Goal: Information Seeking & Learning: Learn about a topic

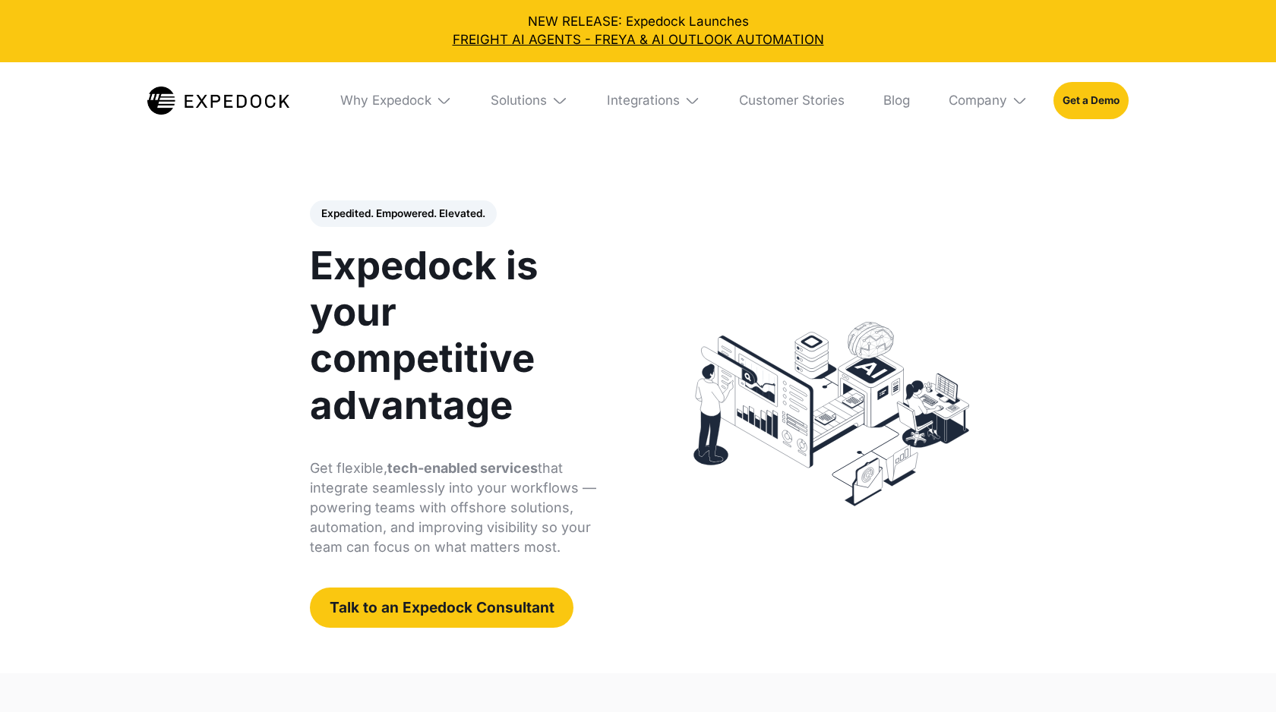
select select
click at [431, 94] on div "Why Expedock" at bounding box center [395, 100] width 137 height 77
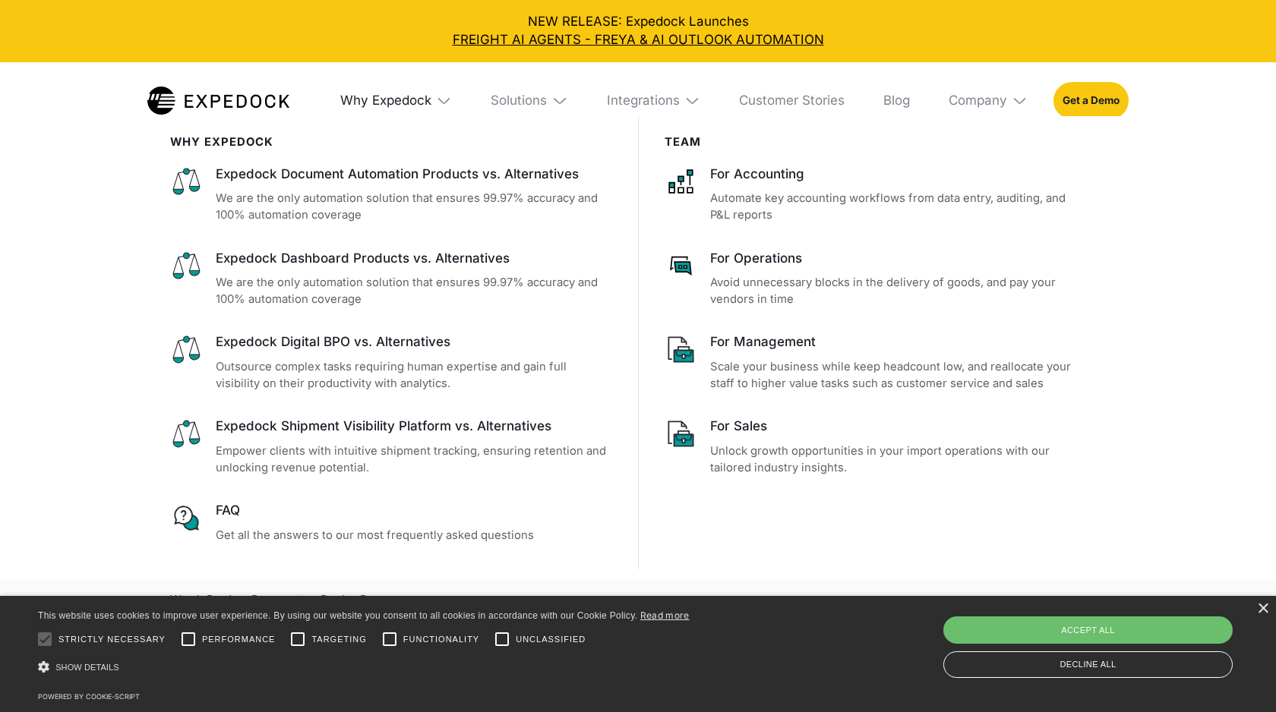
click at [424, 94] on div "Why Expedock" at bounding box center [385, 101] width 91 height 16
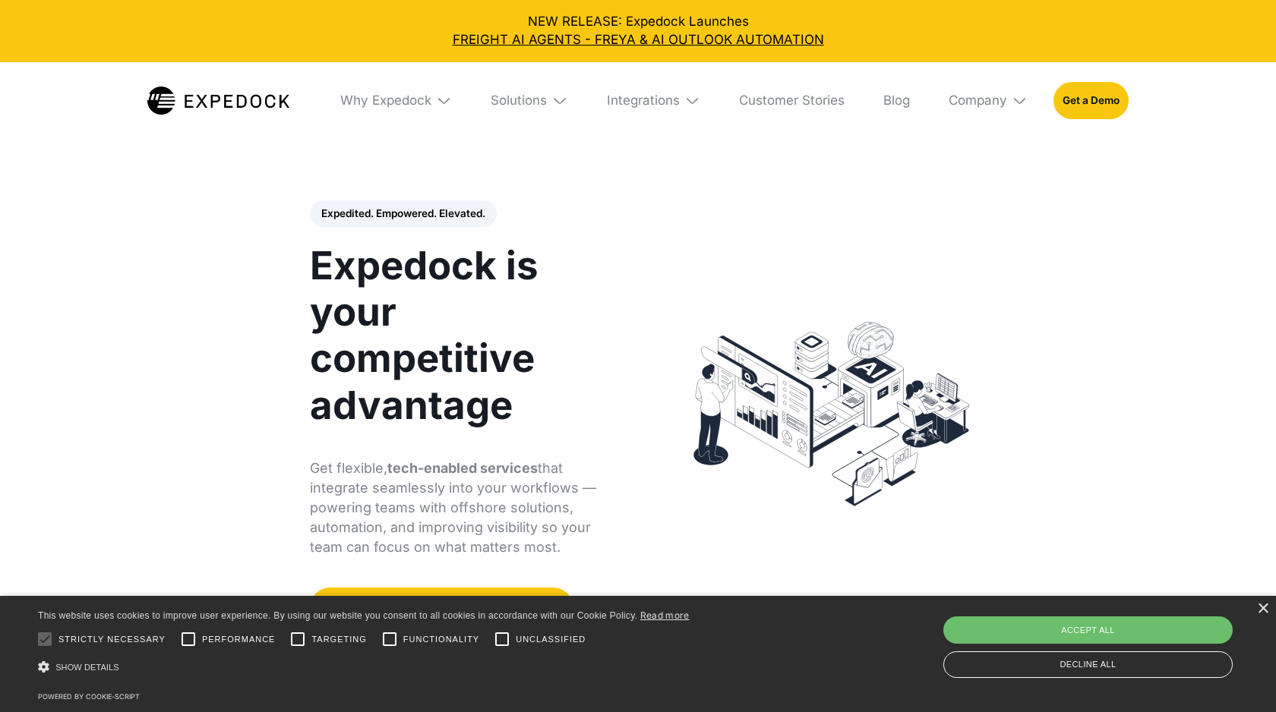
click at [686, 103] on img at bounding box center [692, 101] width 16 height 16
click at [520, 106] on div "Solutions" at bounding box center [506, 101] width 56 height 16
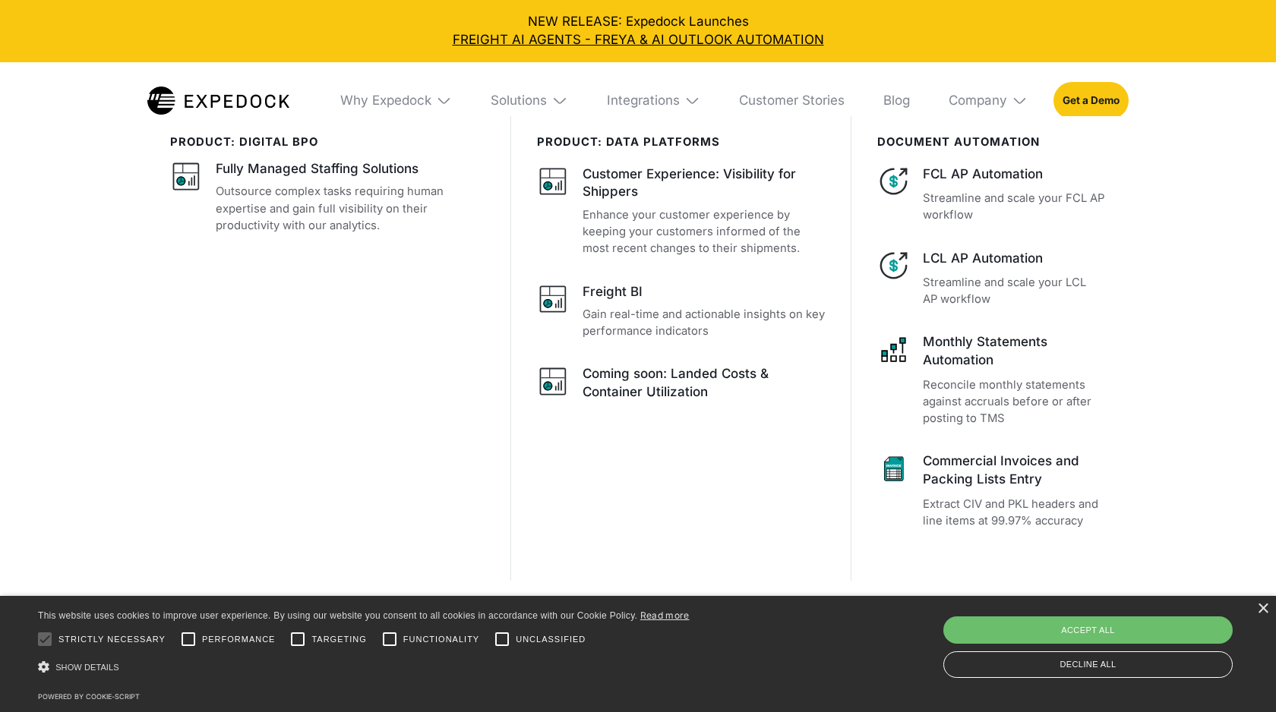
click at [426, 340] on div "product: digital bpo Fully Managed Staffing Solutions Outsource complex tasks r…" at bounding box center [340, 348] width 340 height 465
click at [520, 100] on div "Solutions" at bounding box center [518, 101] width 56 height 16
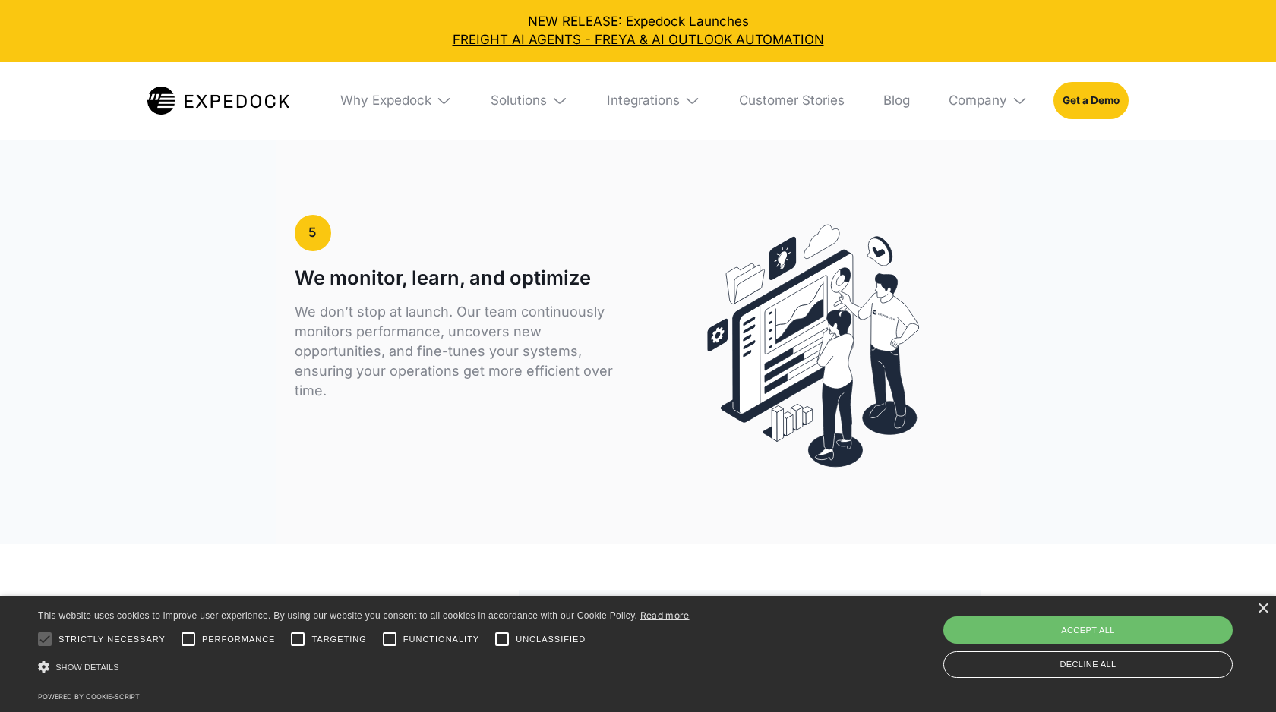
click at [440, 356] on p "We don’t stop at launch. Our team continuously monitors performance, uncovers n…" at bounding box center [463, 351] width 337 height 99
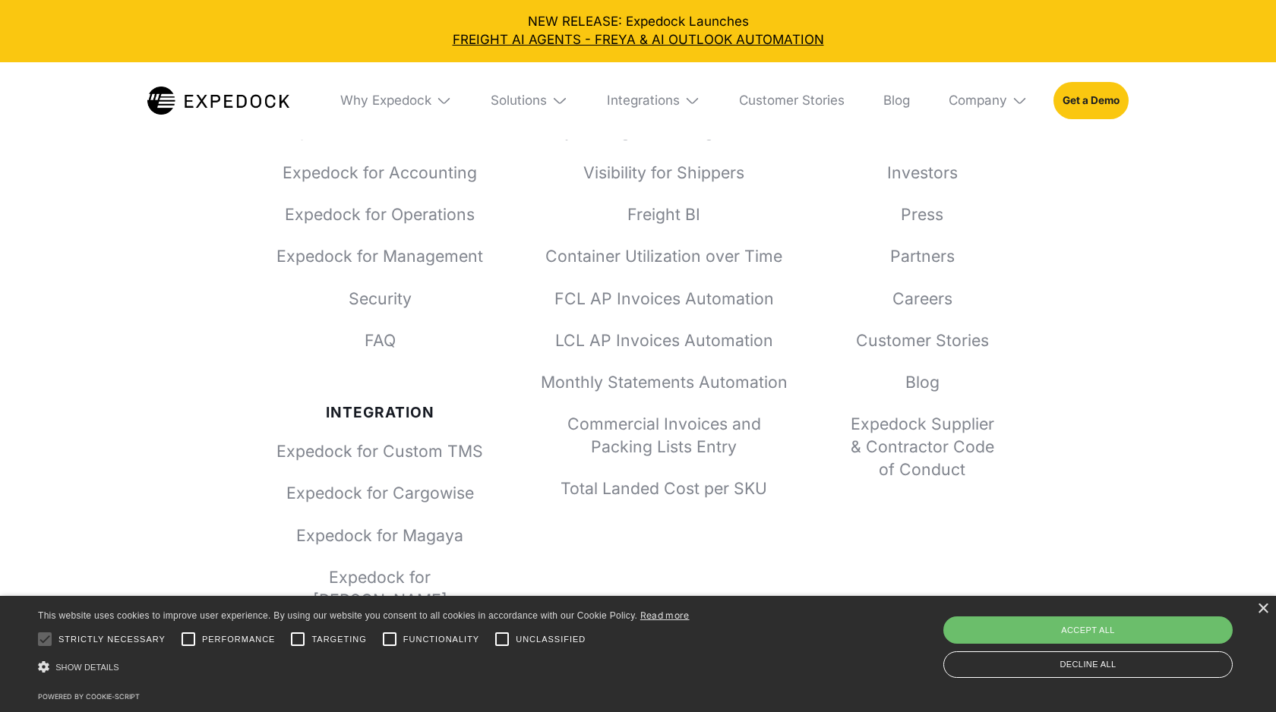
scroll to position [5803, 0]
click at [1264, 610] on div "×" at bounding box center [1262, 609] width 11 height 11
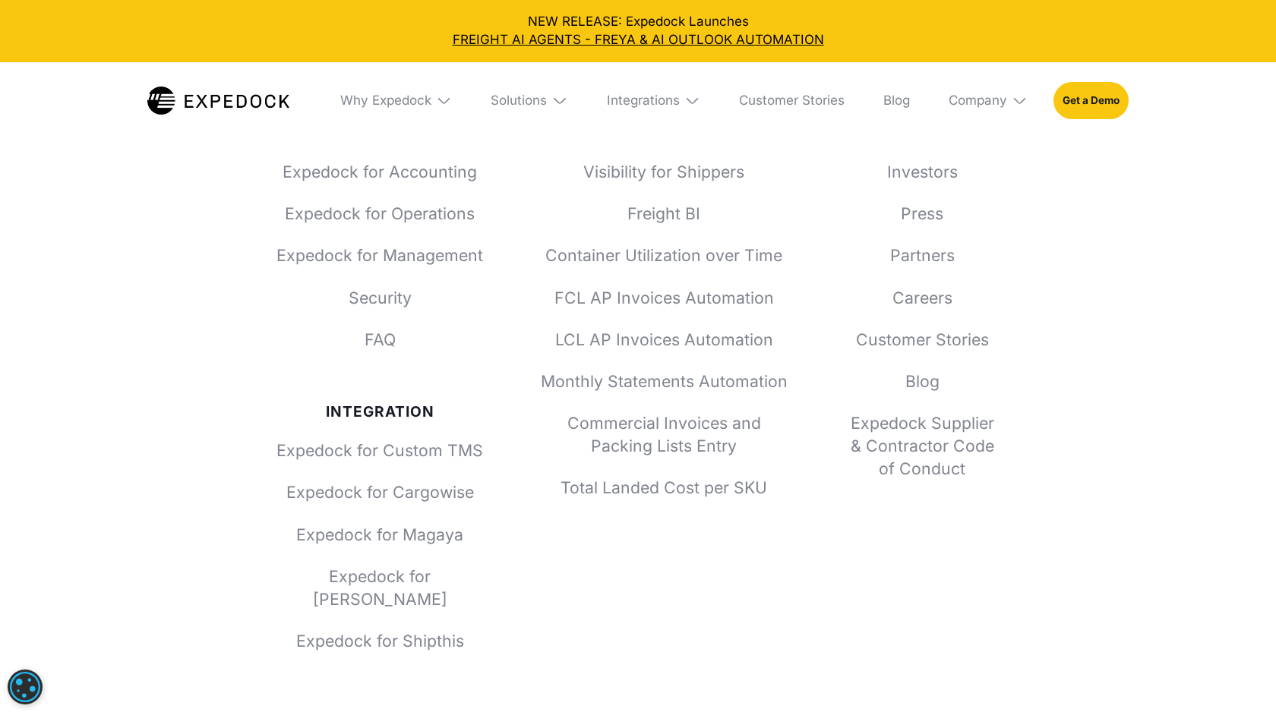
click at [1120, 420] on div "Why Expedock Expedock vs. Alternatives Expedock for Accounting Expedock for Ope…" at bounding box center [638, 430] width 1276 height 955
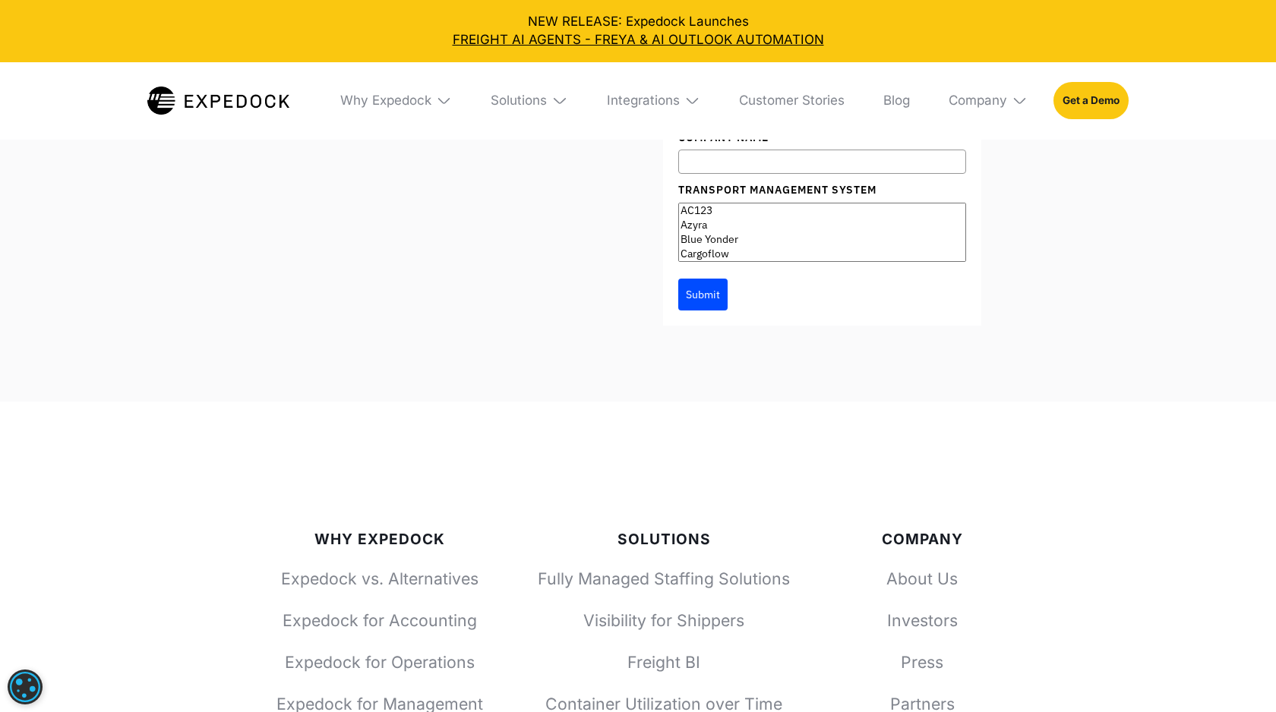
scroll to position [5355, 0]
